Goal: Information Seeking & Learning: Check status

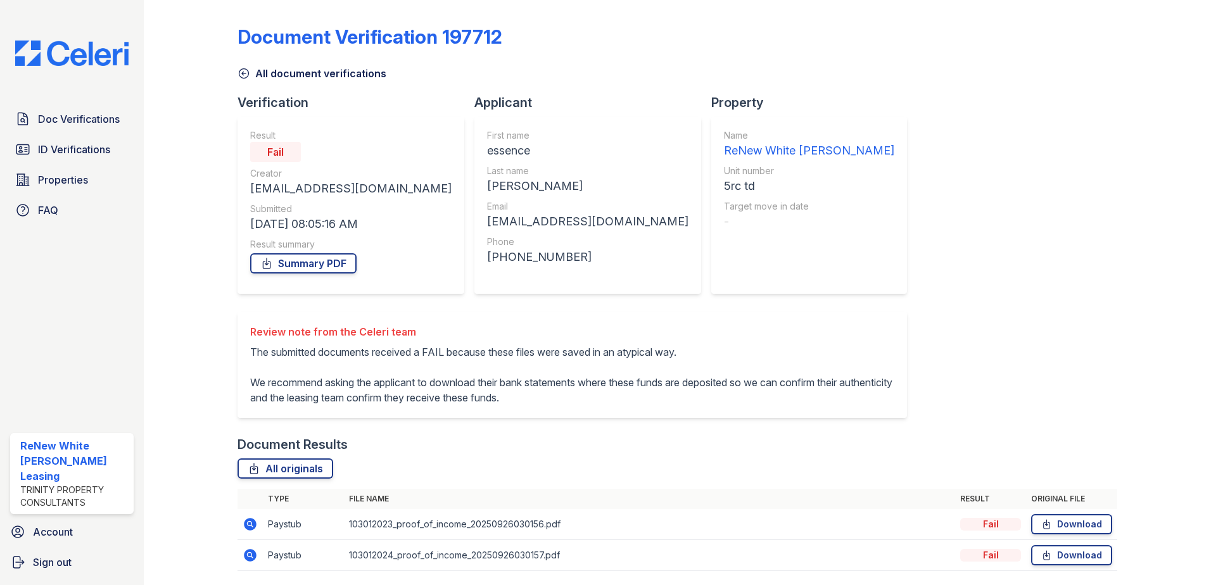
click at [350, 75] on link "All document verifications" at bounding box center [312, 73] width 149 height 15
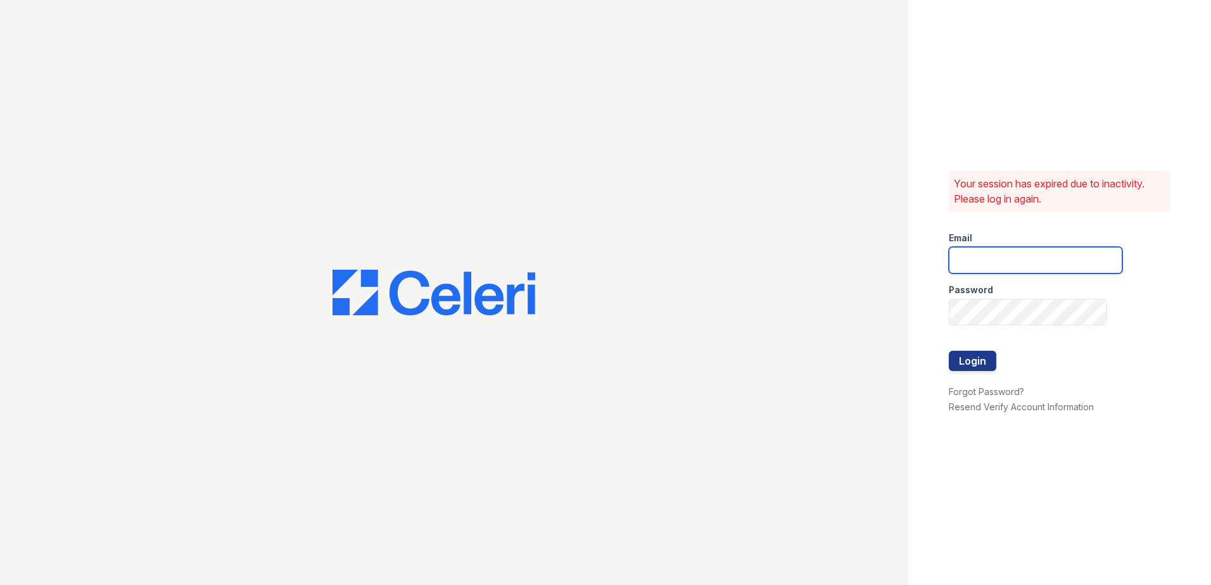
type input "[EMAIL_ADDRESS][DOMAIN_NAME]"
click at [984, 374] on div at bounding box center [1036, 377] width 174 height 13
click at [979, 364] on button "Login" at bounding box center [973, 361] width 48 height 20
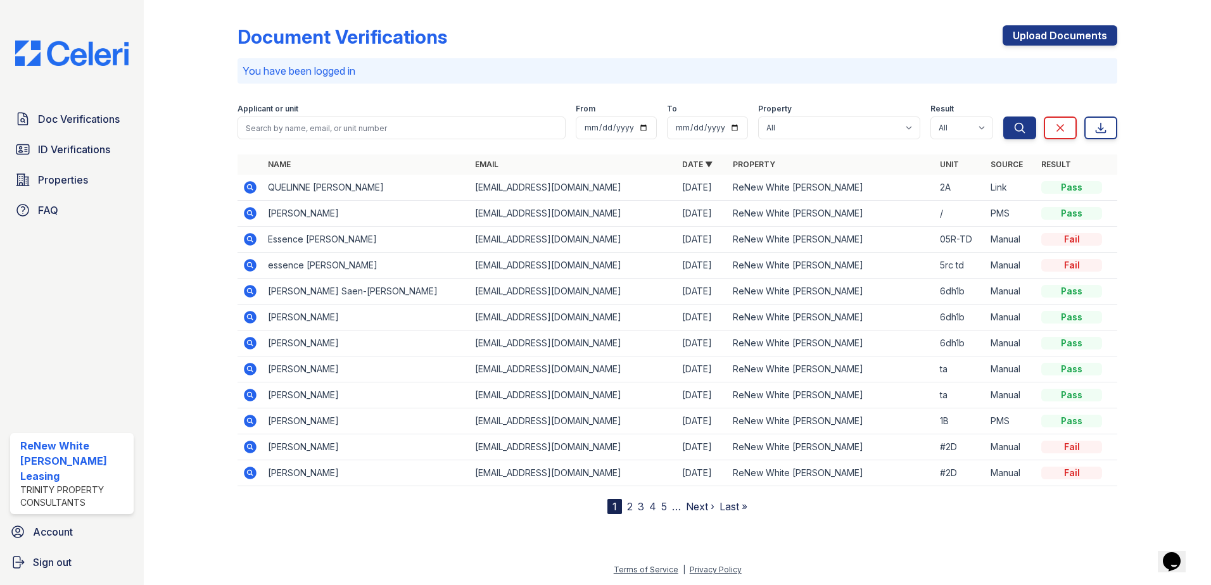
click at [250, 186] on icon at bounding box center [249, 186] width 3 height 3
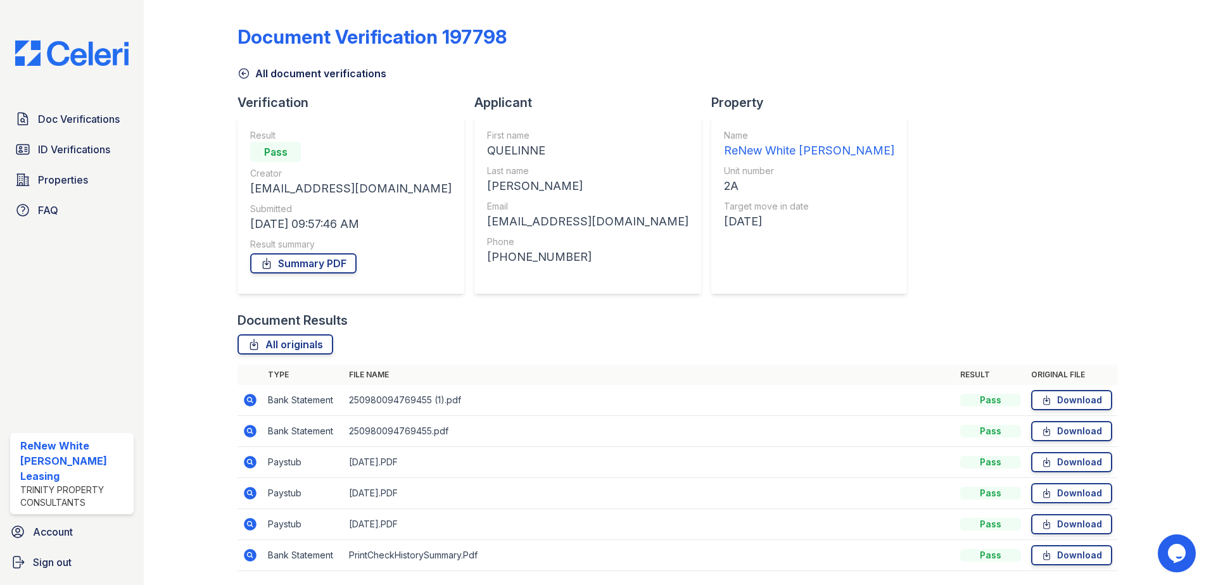
scroll to position [42, 0]
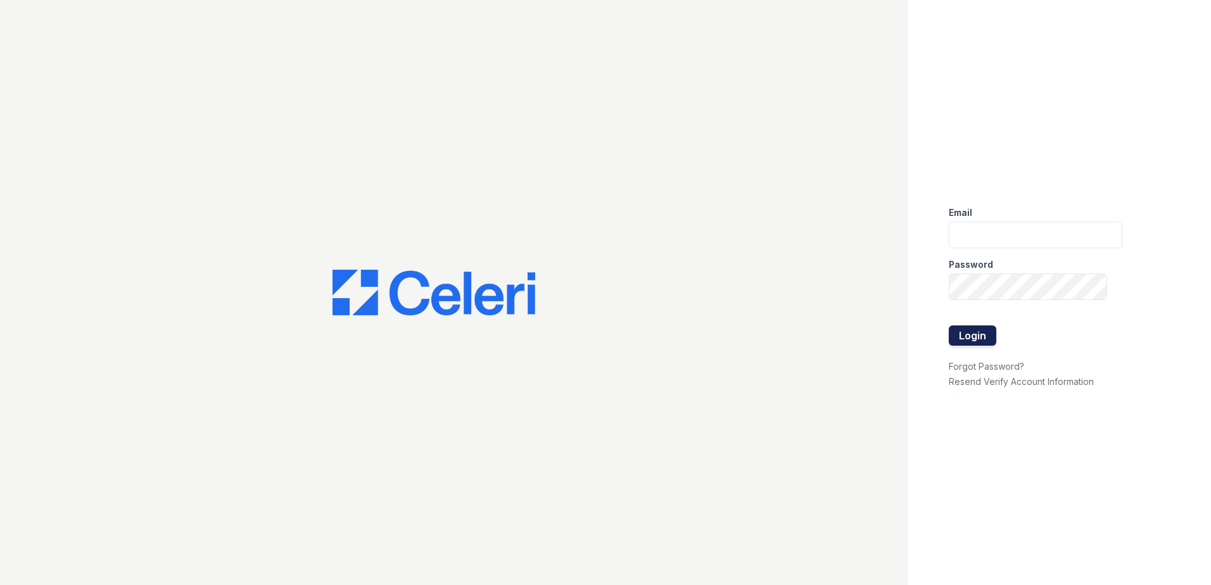
type input "renewwhitemarsh@trinity-pm.com"
click at [962, 340] on button "Login" at bounding box center [973, 336] width 48 height 20
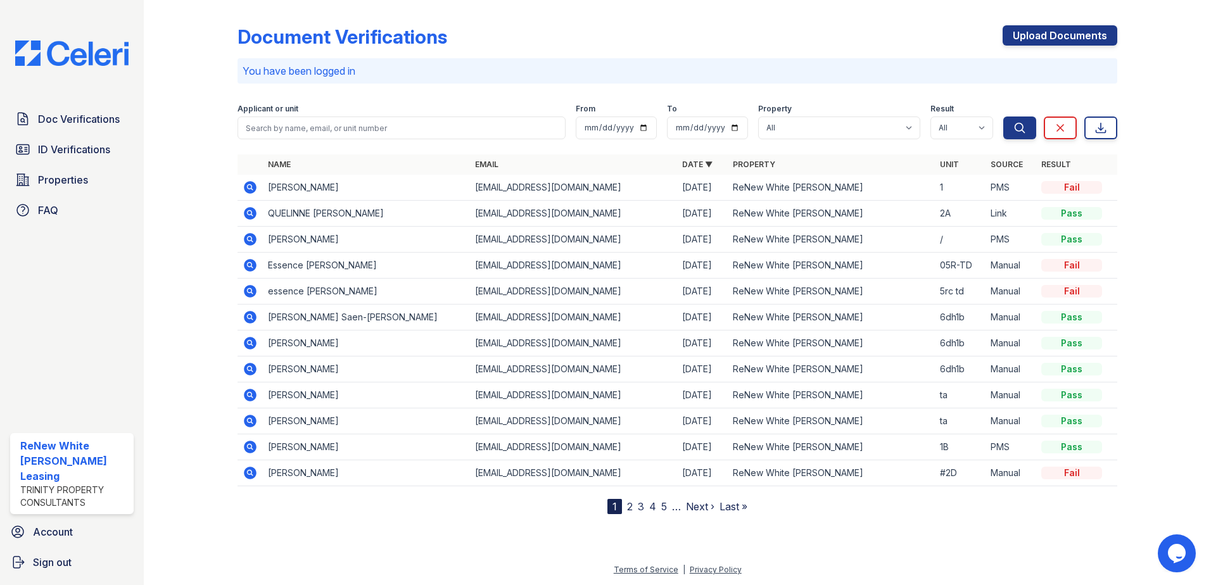
click at [249, 190] on icon at bounding box center [250, 187] width 13 height 13
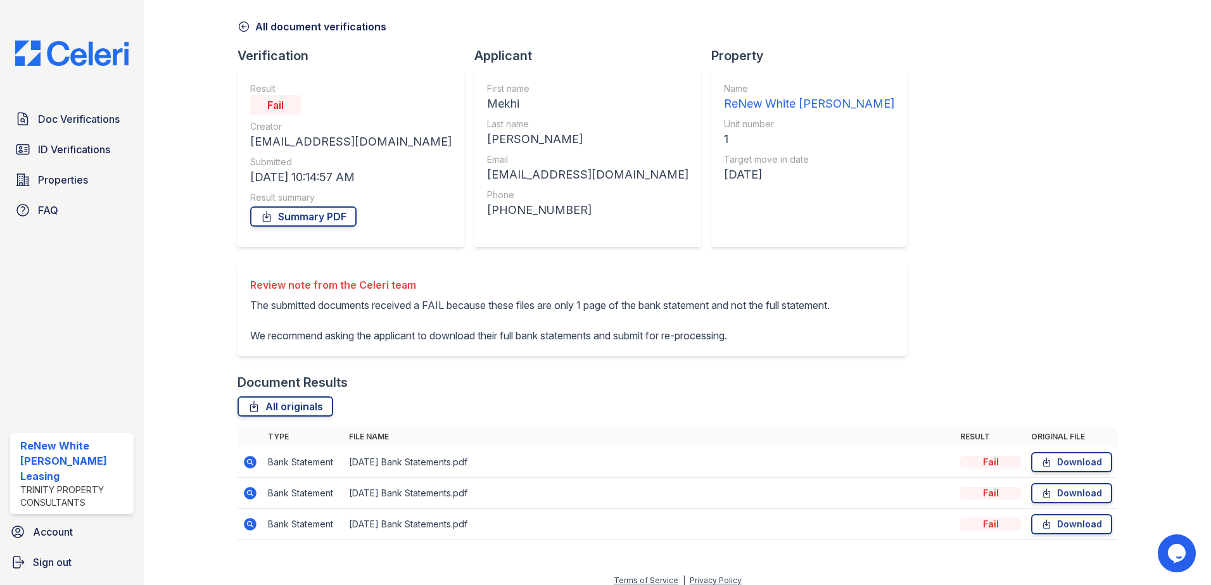
scroll to position [88, 0]
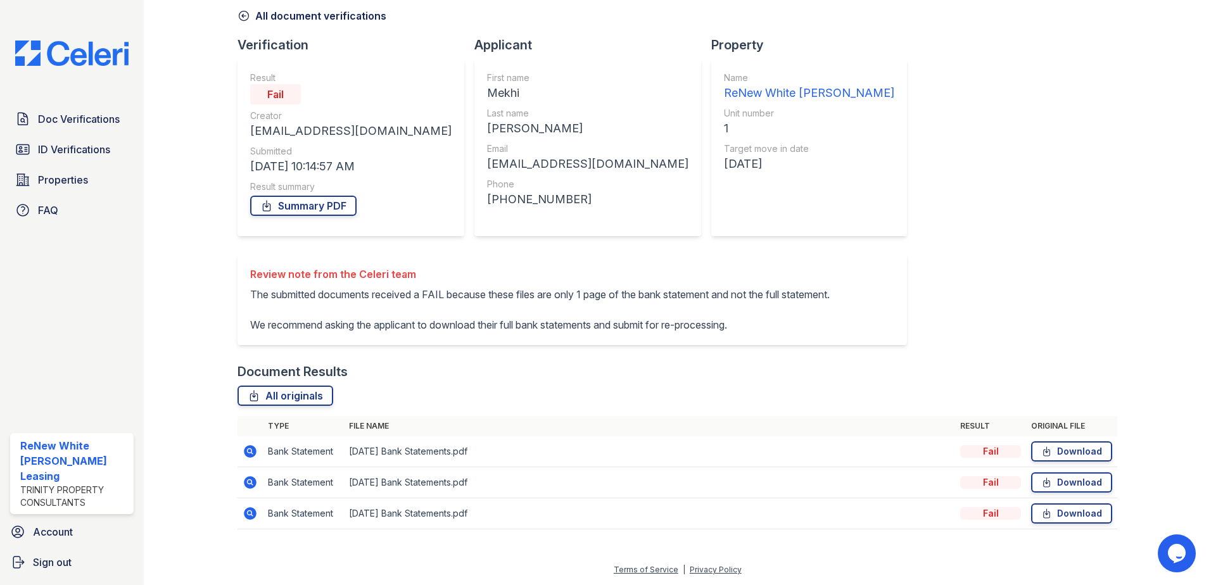
click at [248, 447] on icon at bounding box center [250, 451] width 13 height 13
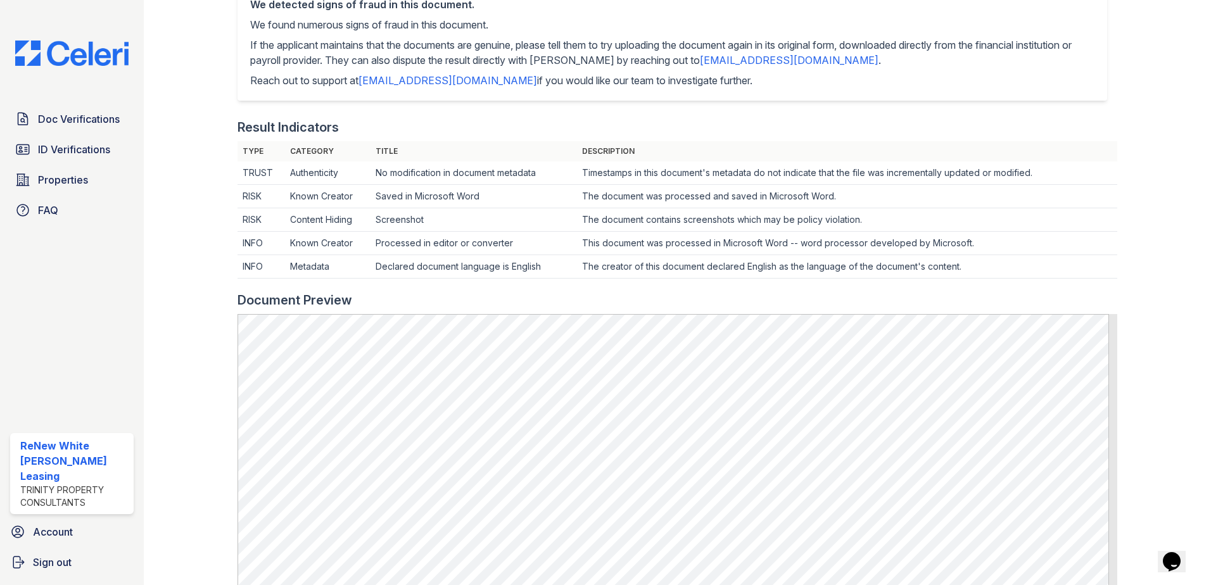
scroll to position [292, 0]
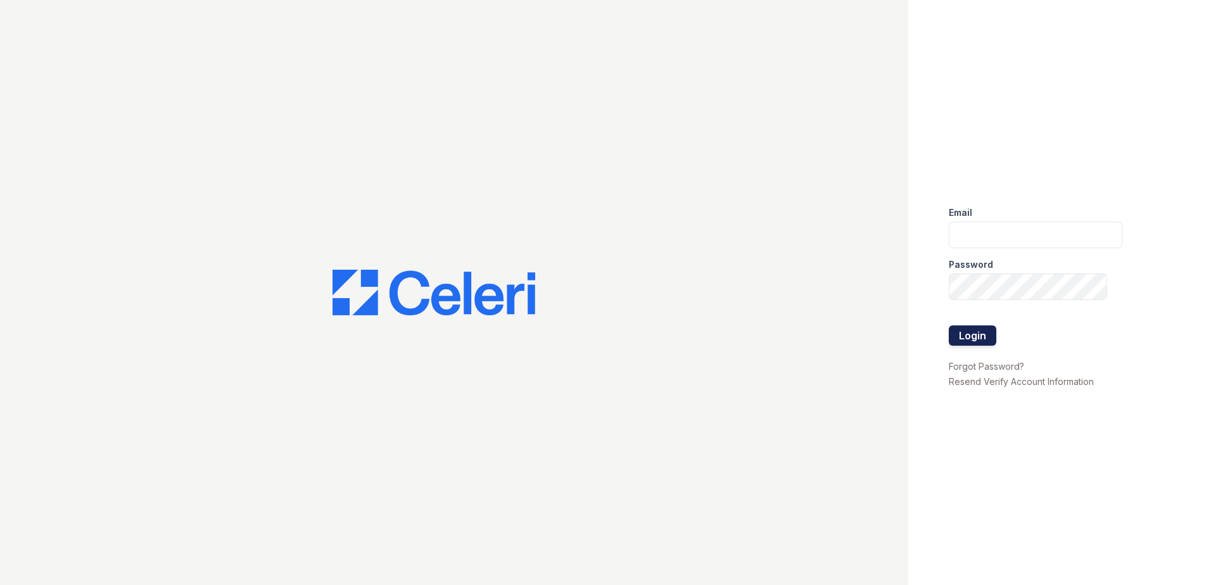
type input "[EMAIL_ADDRESS][DOMAIN_NAME]"
click at [963, 333] on button "Login" at bounding box center [973, 336] width 48 height 20
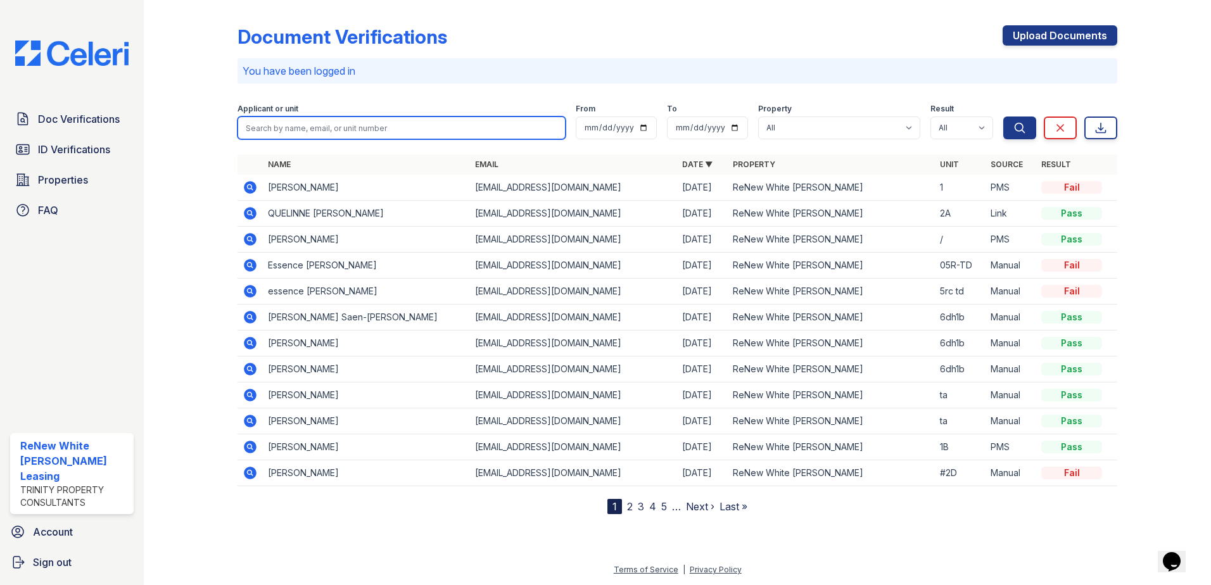
click at [331, 131] on input "search" at bounding box center [402, 128] width 328 height 23
type input "lewis'"
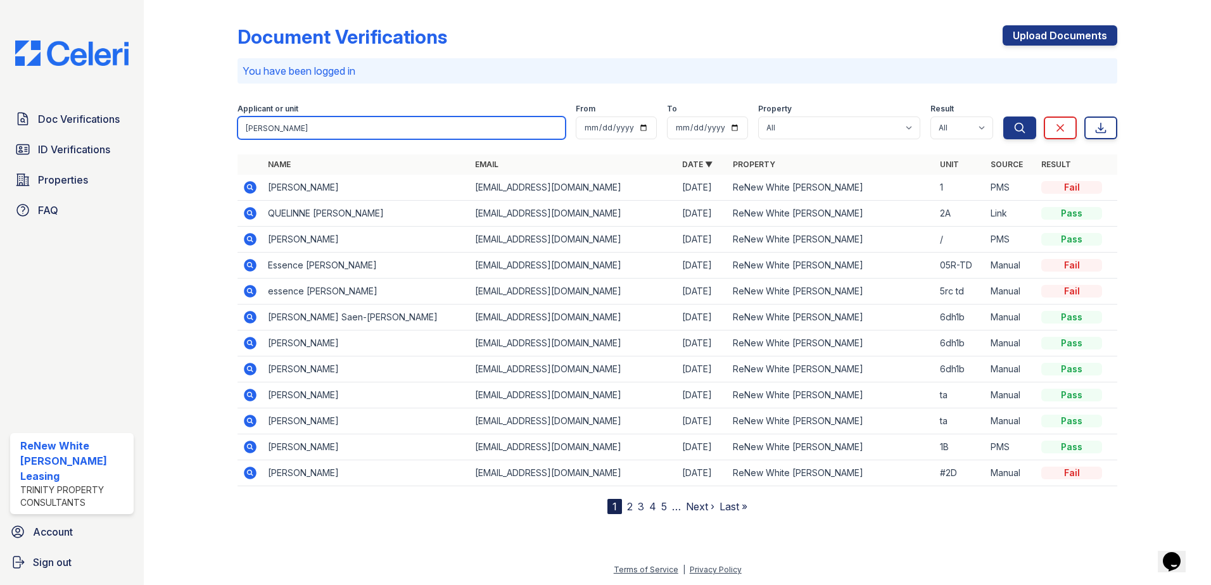
click at [1004, 117] on button "Search" at bounding box center [1020, 128] width 33 height 23
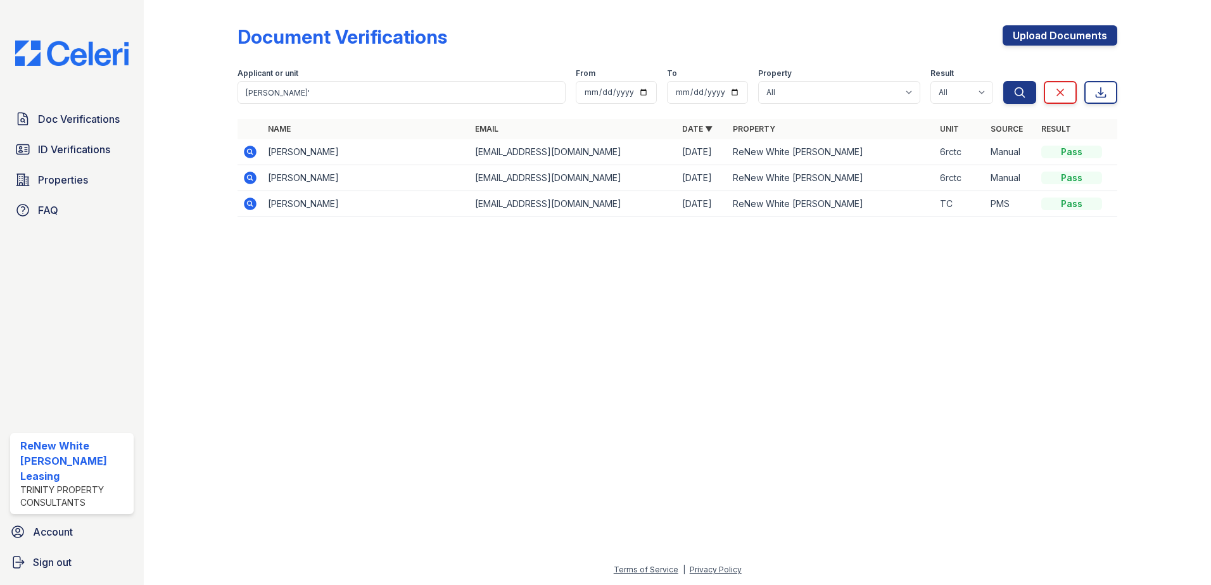
click at [254, 155] on icon at bounding box center [250, 152] width 13 height 13
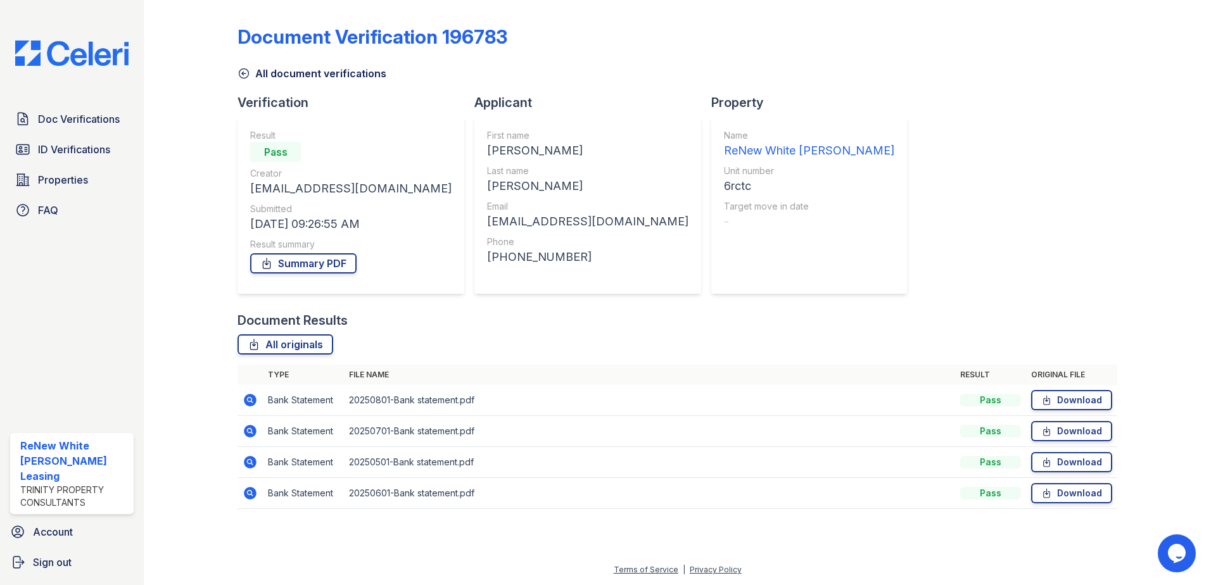
click at [258, 71] on link "All document verifications" at bounding box center [312, 73] width 149 height 15
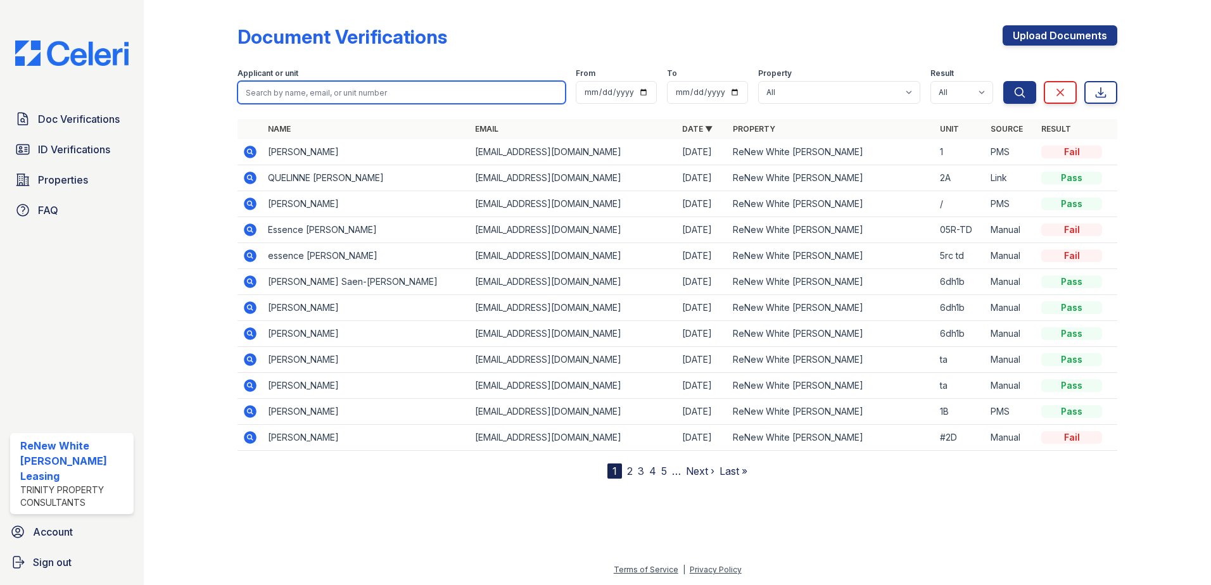
click at [308, 96] on input "search" at bounding box center [402, 92] width 328 height 23
type input "[PERSON_NAME]"
click at [1004, 81] on button "Search" at bounding box center [1020, 92] width 33 height 23
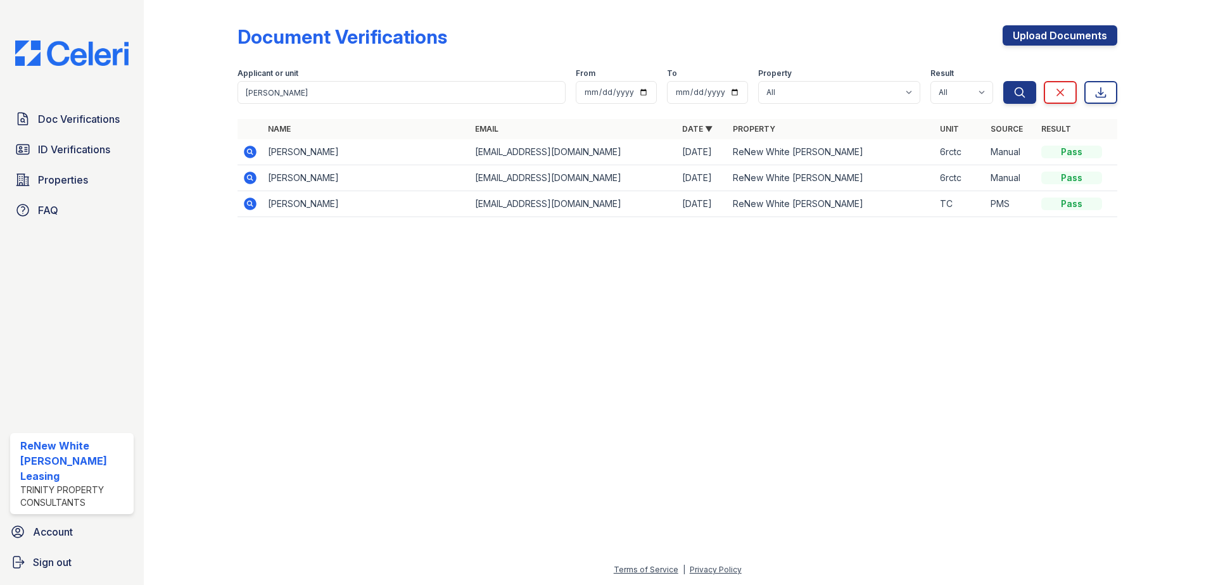
click at [248, 176] on icon at bounding box center [250, 177] width 15 height 15
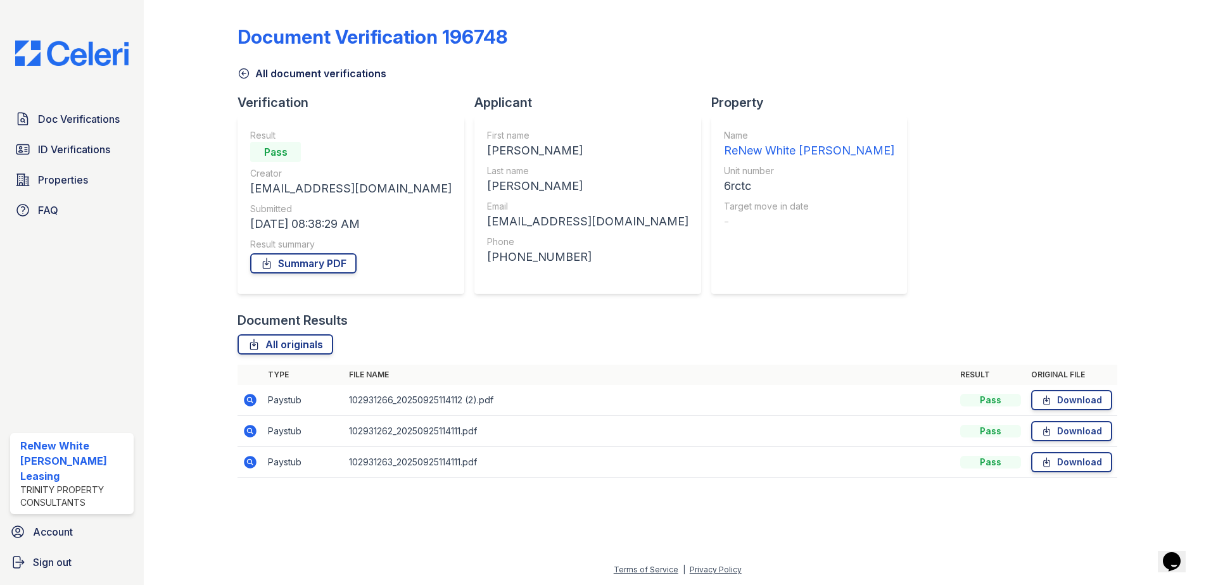
click at [253, 464] on icon at bounding box center [250, 462] width 13 height 13
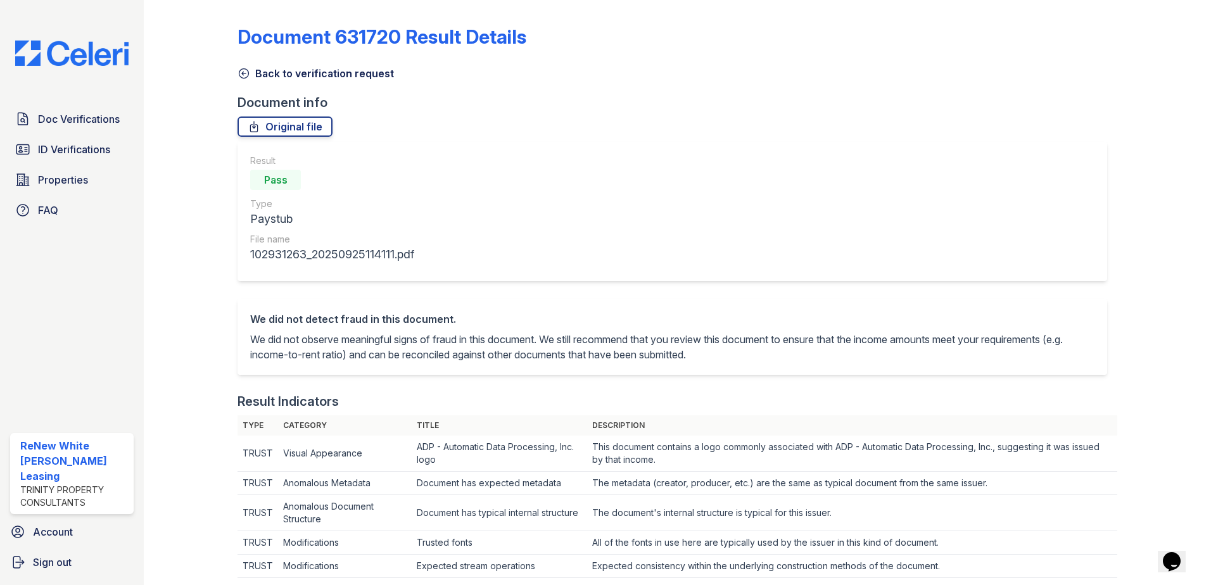
click at [284, 63] on div "Back to verification request" at bounding box center [678, 69] width 880 height 23
click at [284, 74] on link "Back to verification request" at bounding box center [316, 73] width 157 height 15
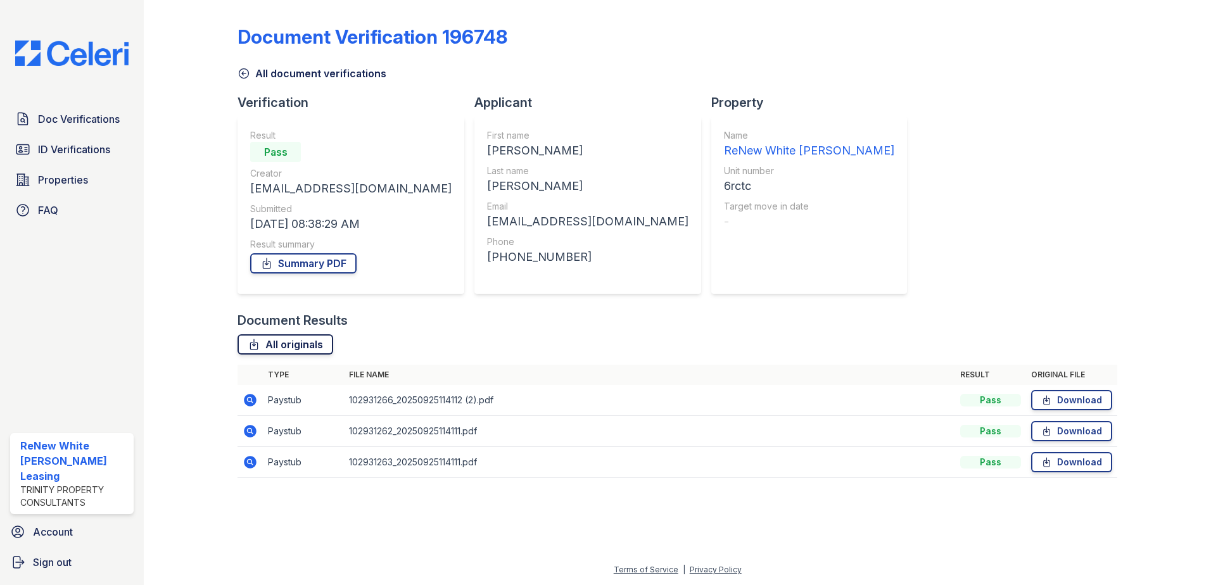
click at [302, 338] on link "All originals" at bounding box center [286, 345] width 96 height 20
click at [352, 75] on link "All document verifications" at bounding box center [312, 73] width 149 height 15
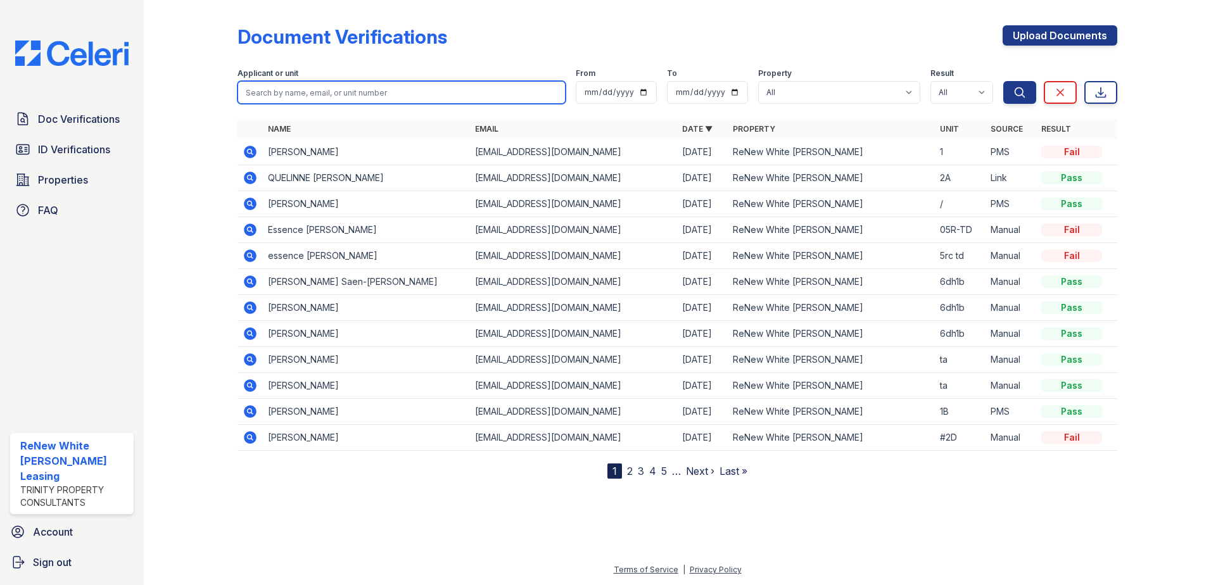
drag, startPoint x: 332, startPoint y: 96, endPoint x: 321, endPoint y: 94, distance: 11.6
click at [332, 96] on input "search" at bounding box center [402, 92] width 328 height 23
type input "[PERSON_NAME]"
click at [1004, 81] on button "Search" at bounding box center [1020, 92] width 33 height 23
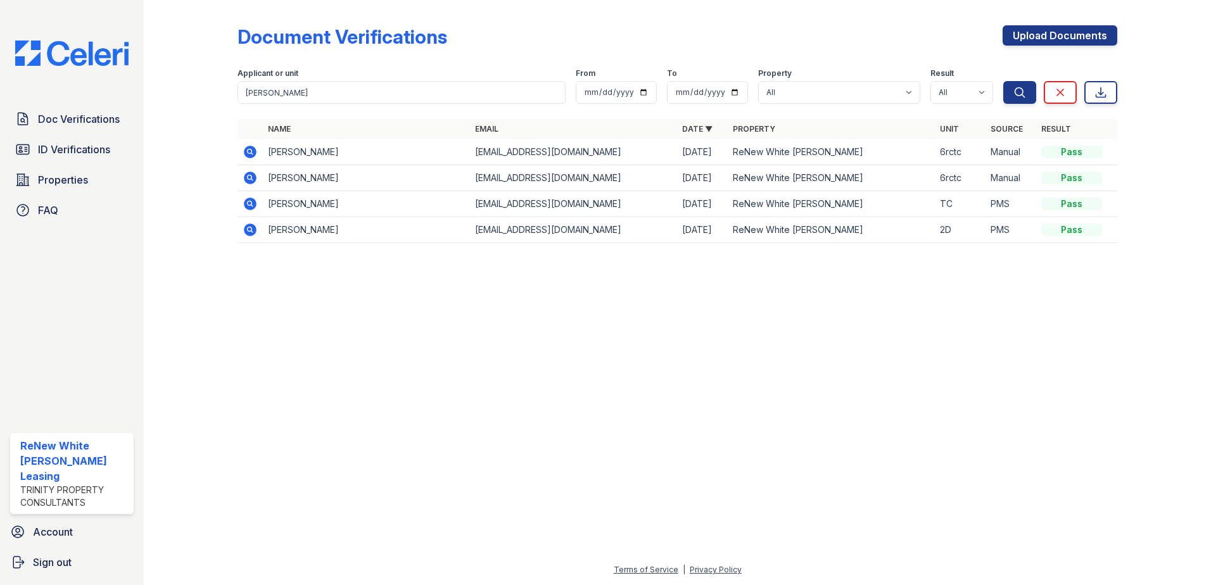
click at [253, 148] on icon at bounding box center [250, 152] width 13 height 13
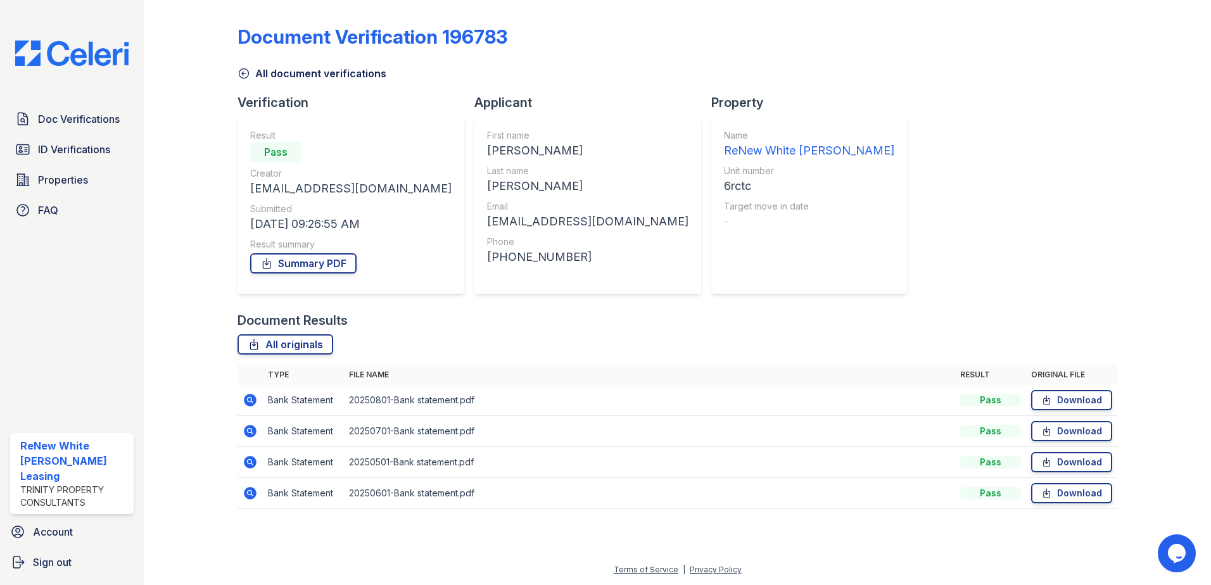
click at [246, 398] on icon at bounding box center [250, 400] width 13 height 13
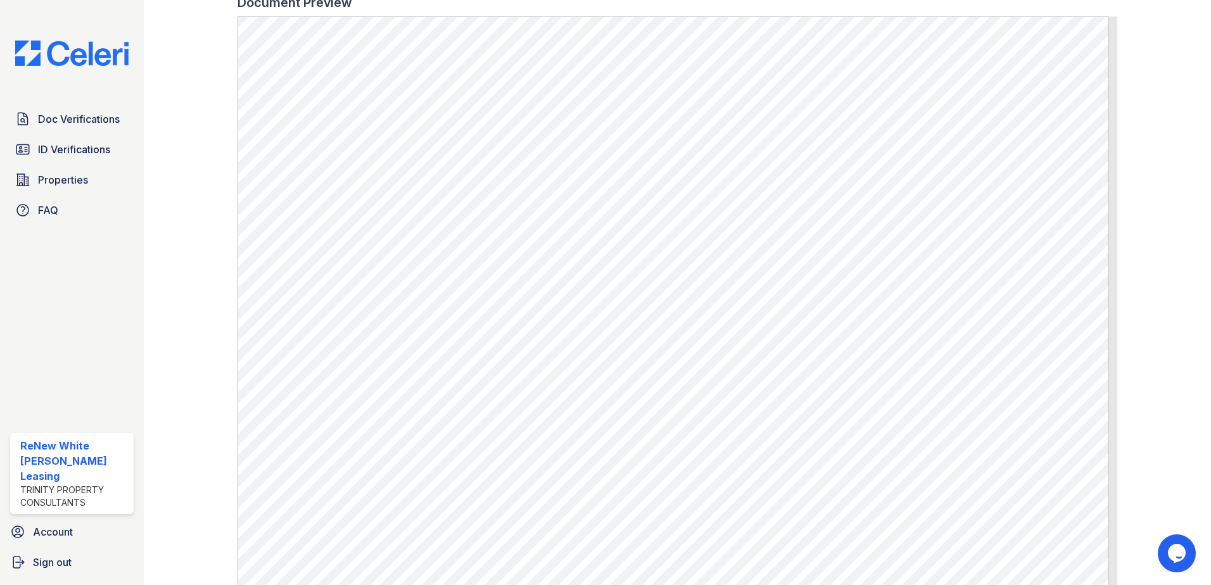
scroll to position [693, 0]
